Goal: Task Accomplishment & Management: Use online tool/utility

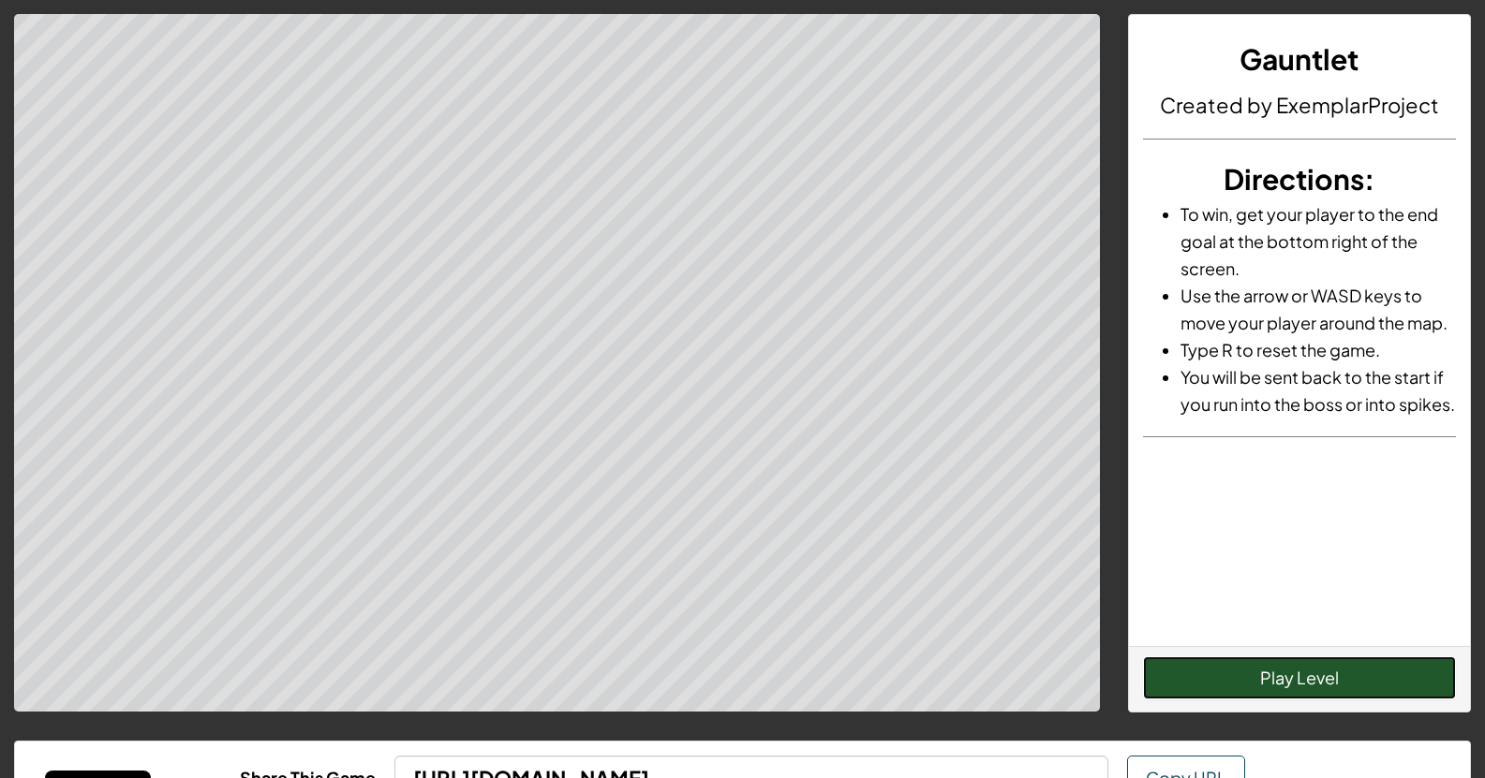
click at [1240, 665] on button "Play Level" at bounding box center [1299, 678] width 313 height 43
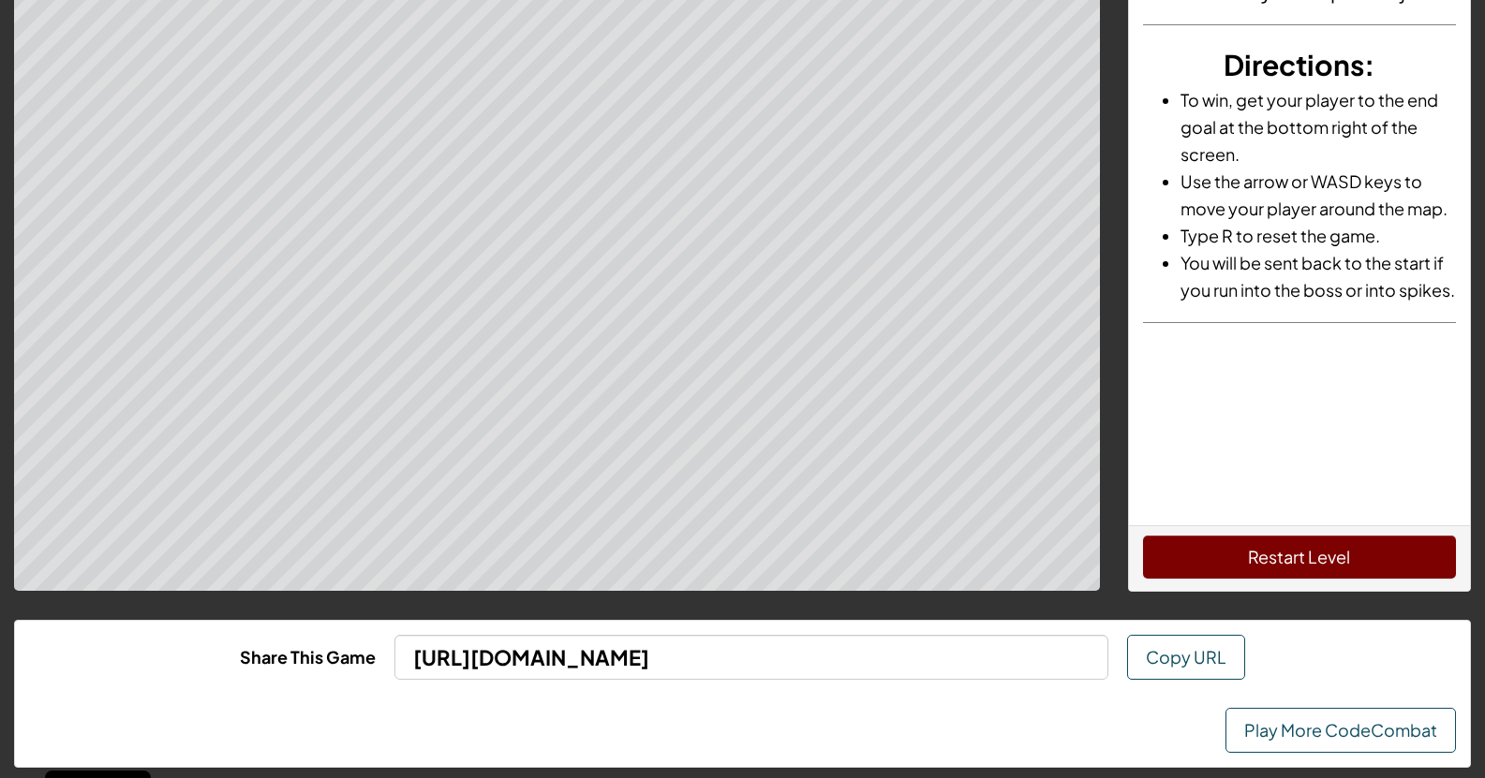
scroll to position [136, 0]
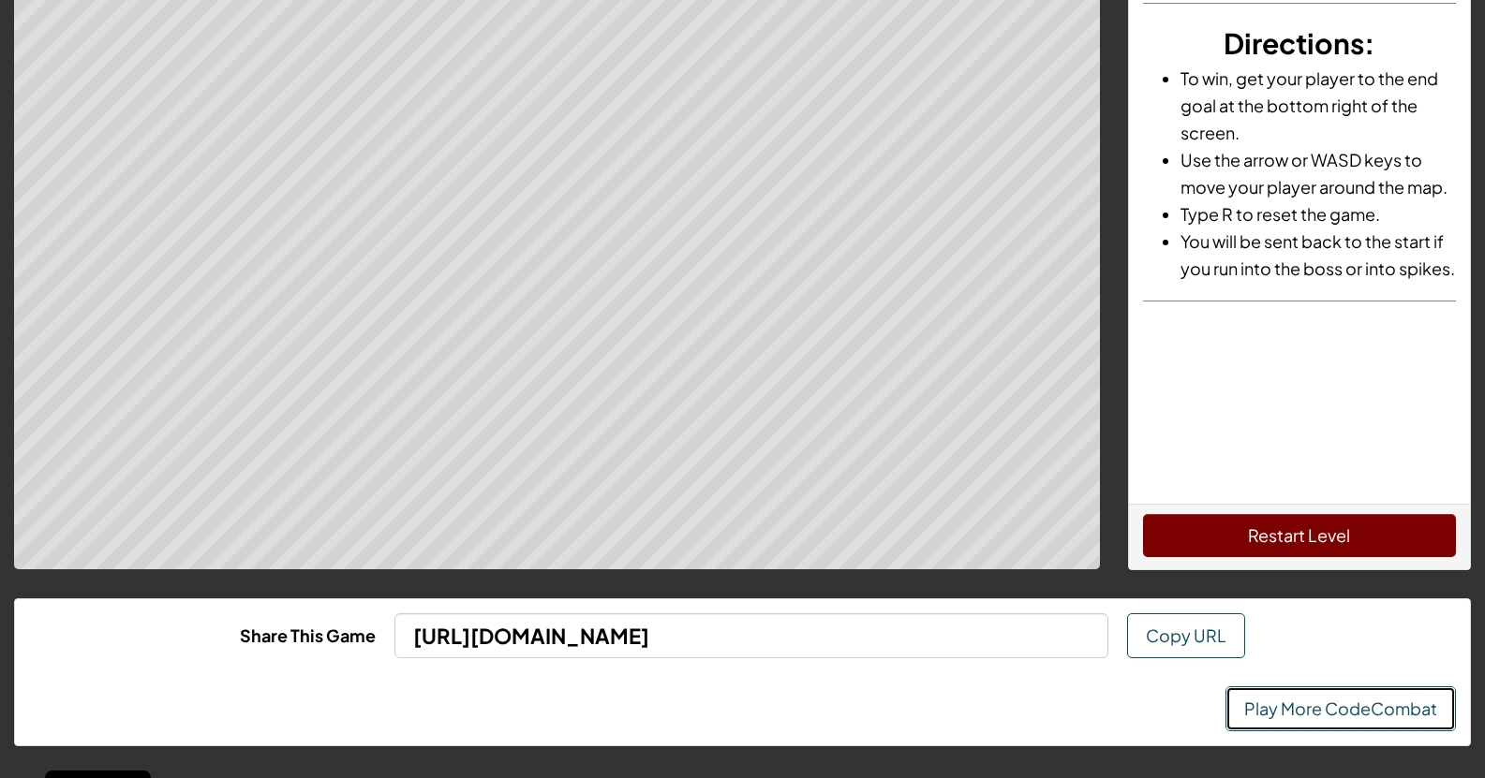
click at [1279, 721] on link "Play More CodeCombat" at bounding box center [1340, 709] width 230 height 45
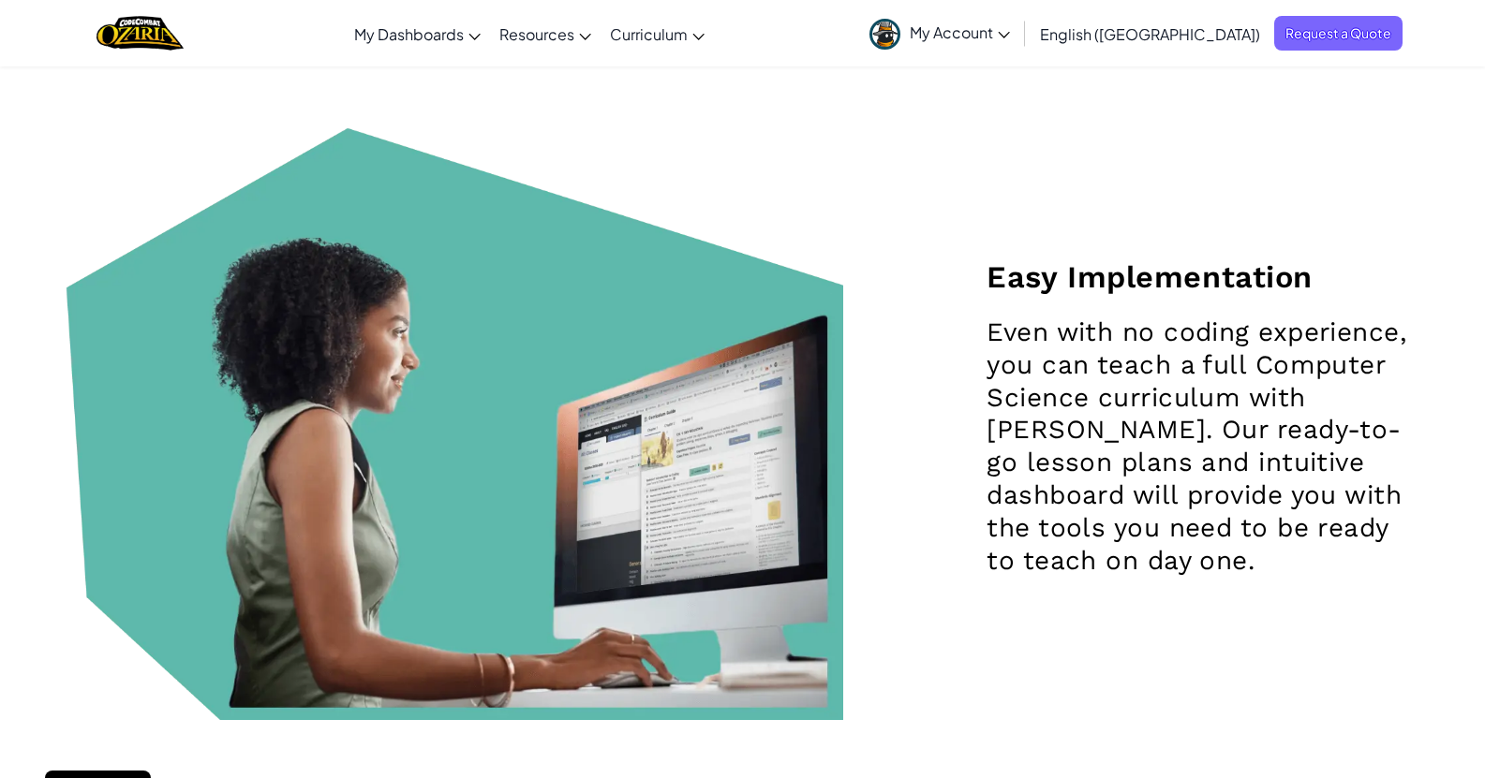
scroll to position [2262, 0]
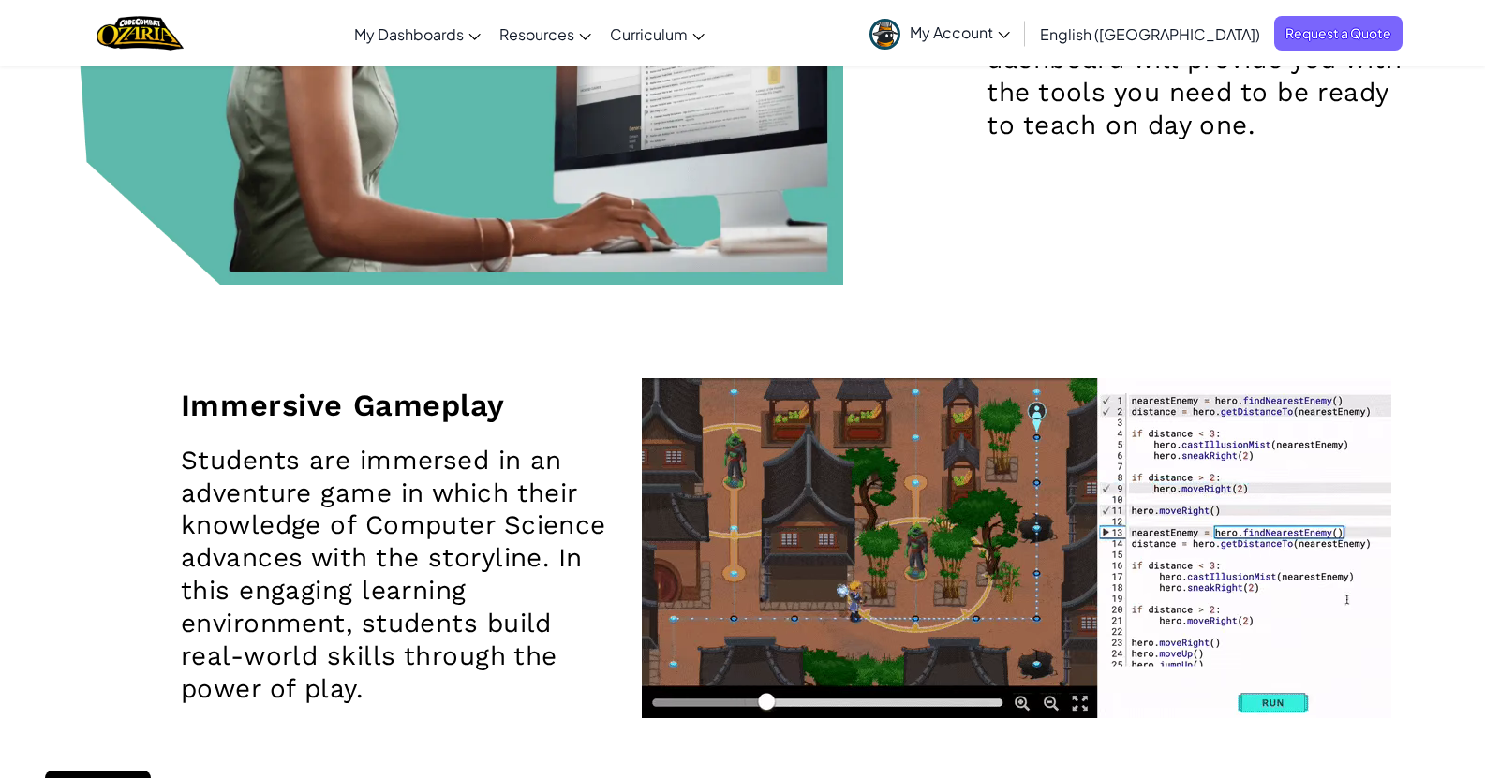
click at [864, 714] on video at bounding box center [1016, 548] width 749 height 340
click at [867, 703] on video at bounding box center [1016, 548] width 749 height 340
